Goal: Check status: Check status

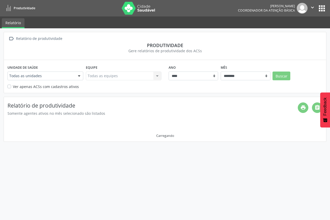
click at [64, 80] on div "Todas as unidades" at bounding box center [45, 76] width 76 height 9
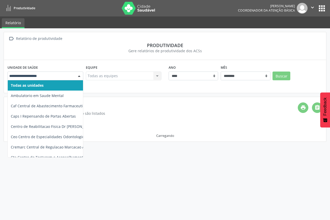
click at [54, 73] on div at bounding box center [45, 76] width 76 height 9
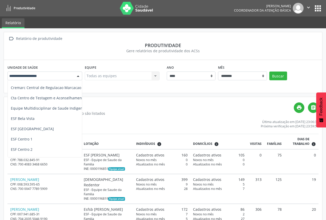
click at [39, 151] on ul "Todas as unidades Ambulatorio em Saude Mental Caf Central de Abastecimento Farm…" at bounding box center [69, 217] width 123 height 392
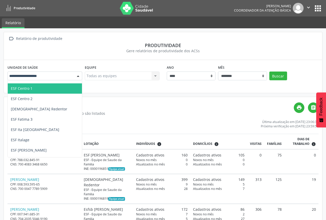
scroll to position [113, 0]
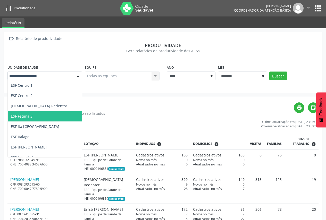
click at [45, 117] on span "ESF Fatima 3" at bounding box center [69, 116] width 123 height 10
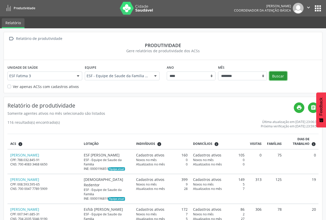
click at [275, 78] on button "Buscar" at bounding box center [278, 76] width 18 height 9
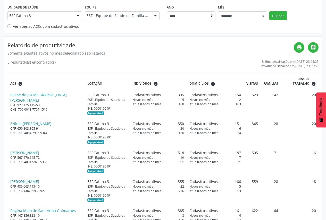
scroll to position [64, 0]
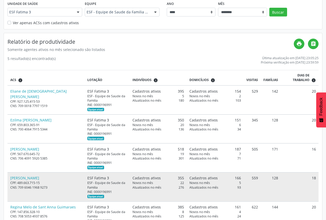
drag, startPoint x: 247, startPoint y: 167, endPoint x: 255, endPoint y: 165, distance: 8.4
click at [255, 173] on td "559" at bounding box center [252, 187] width 17 height 29
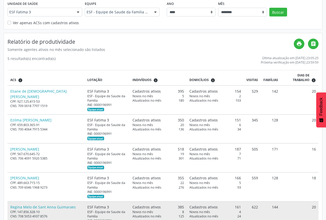
drag, startPoint x: 247, startPoint y: 191, endPoint x: 254, endPoint y: 191, distance: 6.7
click at [254, 202] on td "622" at bounding box center [252, 216] width 17 height 29
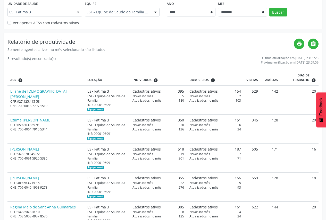
drag, startPoint x: 306, startPoint y: 115, endPoint x: 317, endPoint y: 115, distance: 10.8
click at [317, 115] on body "Produtividade Juve Souza Louzada Coordenador da Atenção Básica  Configurações …" at bounding box center [163, 46] width 326 height 220
click at [317, 115] on button "Feedback" at bounding box center [321, 110] width 10 height 35
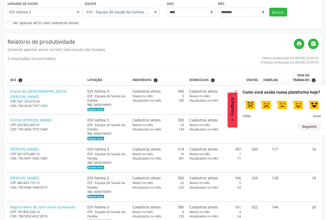
click at [247, 45] on h4 "Relatório de produtividade" at bounding box center [150, 42] width 286 height 6
click at [238, 40] on h4 "Relatório de produtividade" at bounding box center [150, 42] width 286 height 6
click at [231, 119] on div "Feedback - Ocultar pesquisa" at bounding box center [232, 121] width 4 height 4
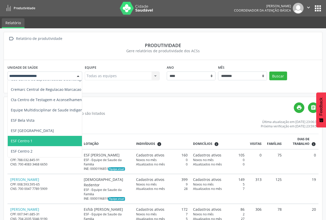
scroll to position [103, 0]
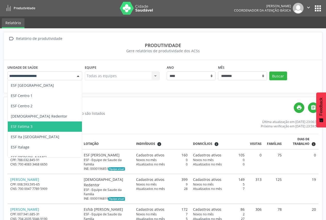
click at [49, 125] on span "ESF Fatima 3" at bounding box center [69, 127] width 123 height 10
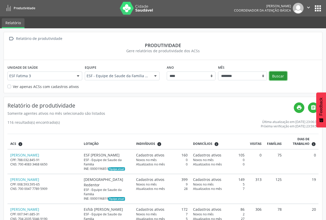
click at [277, 77] on button "Buscar" at bounding box center [278, 76] width 18 height 9
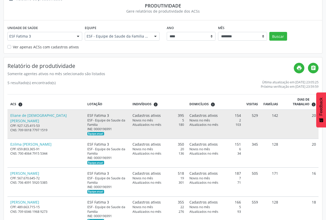
scroll to position [64, 0]
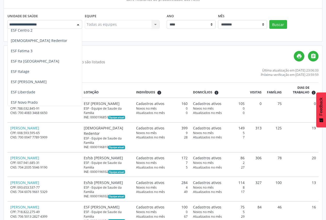
scroll to position [112, 0]
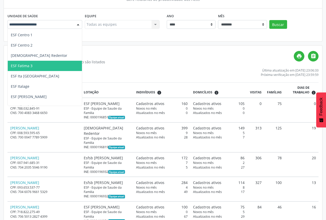
click at [39, 67] on span "ESF Fatima 3" at bounding box center [69, 66] width 123 height 10
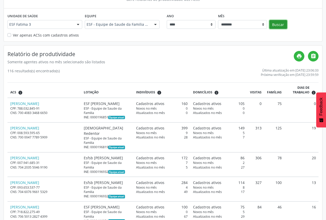
click at [278, 21] on button "Buscar" at bounding box center [278, 24] width 18 height 9
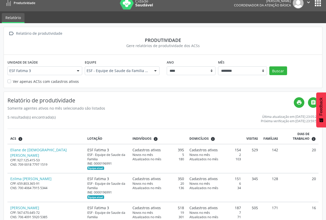
scroll to position [0, 0]
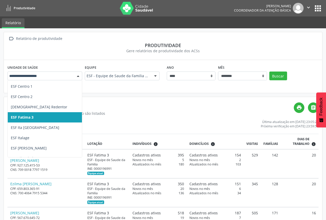
click at [49, 114] on span "ESF Fatima 3" at bounding box center [69, 117] width 123 height 10
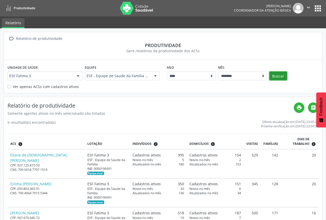
click at [281, 77] on button "Buscar" at bounding box center [278, 76] width 18 height 9
click at [21, 7] on span "Produtividade" at bounding box center [25, 8] width 22 height 4
click at [300, 8] on img at bounding box center [298, 8] width 11 height 11
click at [305, 8] on button "" at bounding box center [309, 8] width 10 height 11
click at [306, 20] on link "Configurações" at bounding box center [296, 20] width 36 height 7
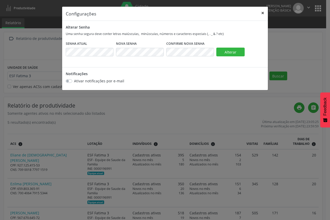
click at [264, 12] on button "×" at bounding box center [263, 13] width 10 height 13
